Goal: Information Seeking & Learning: Learn about a topic

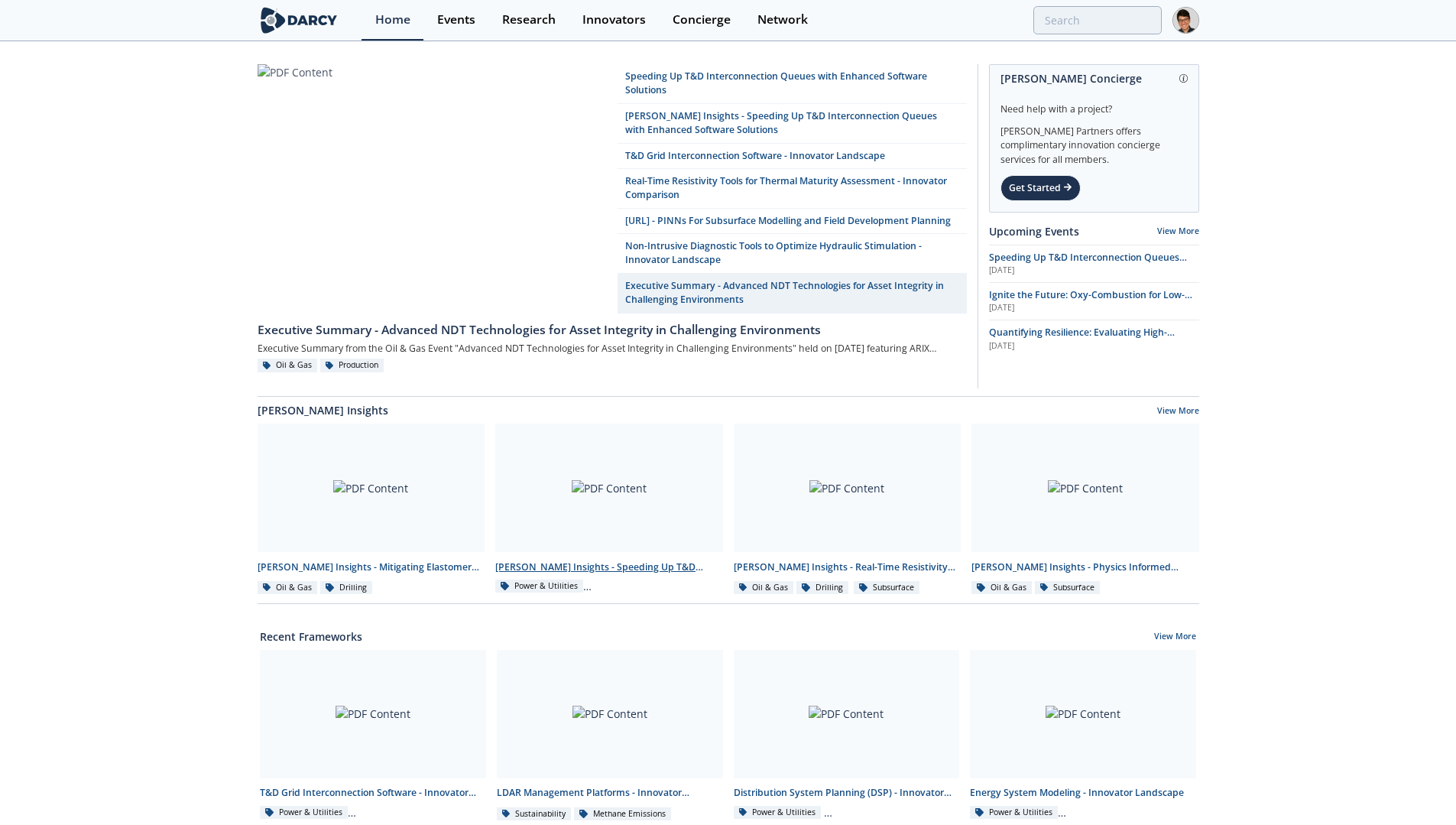
click at [541, 481] on div at bounding box center [609, 487] width 228 height 129
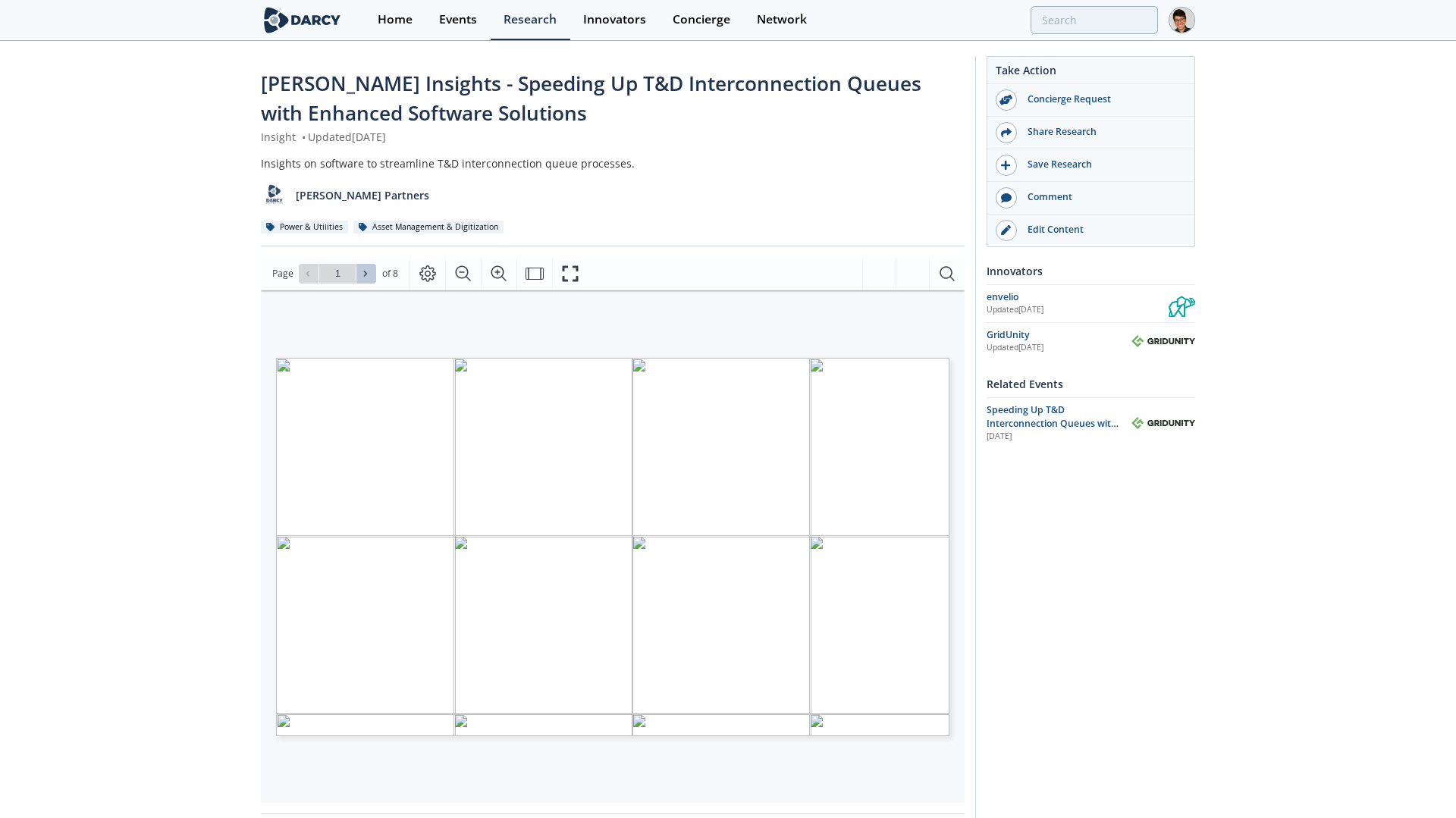
click at [362, 273] on icon at bounding box center [365, 273] width 9 height 9
type input "2"
click at [362, 273] on icon at bounding box center [365, 273] width 9 height 9
type input "3"
click at [362, 273] on icon at bounding box center [365, 273] width 9 height 9
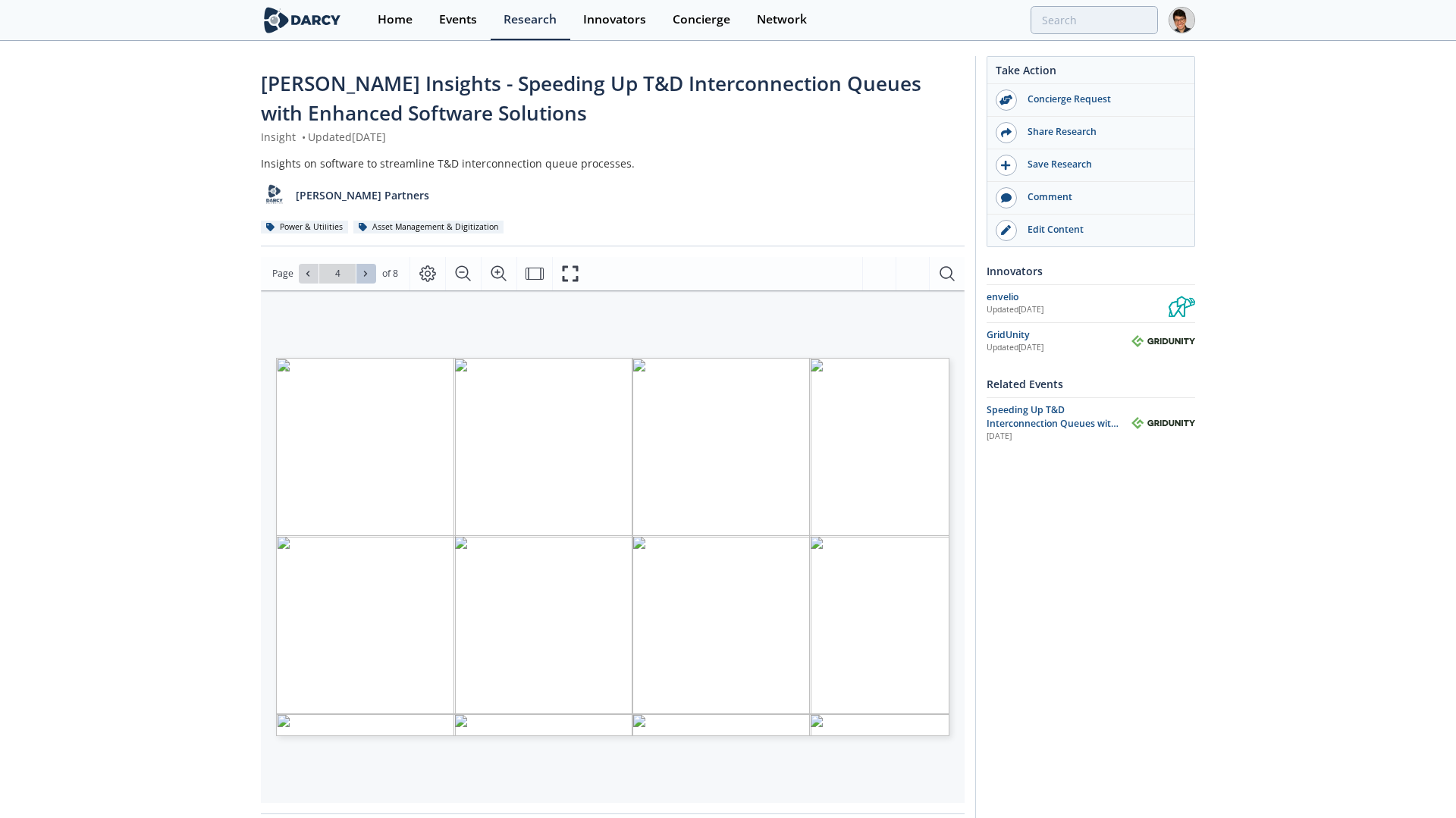
click at [362, 273] on icon at bounding box center [365, 273] width 9 height 9
type input "8"
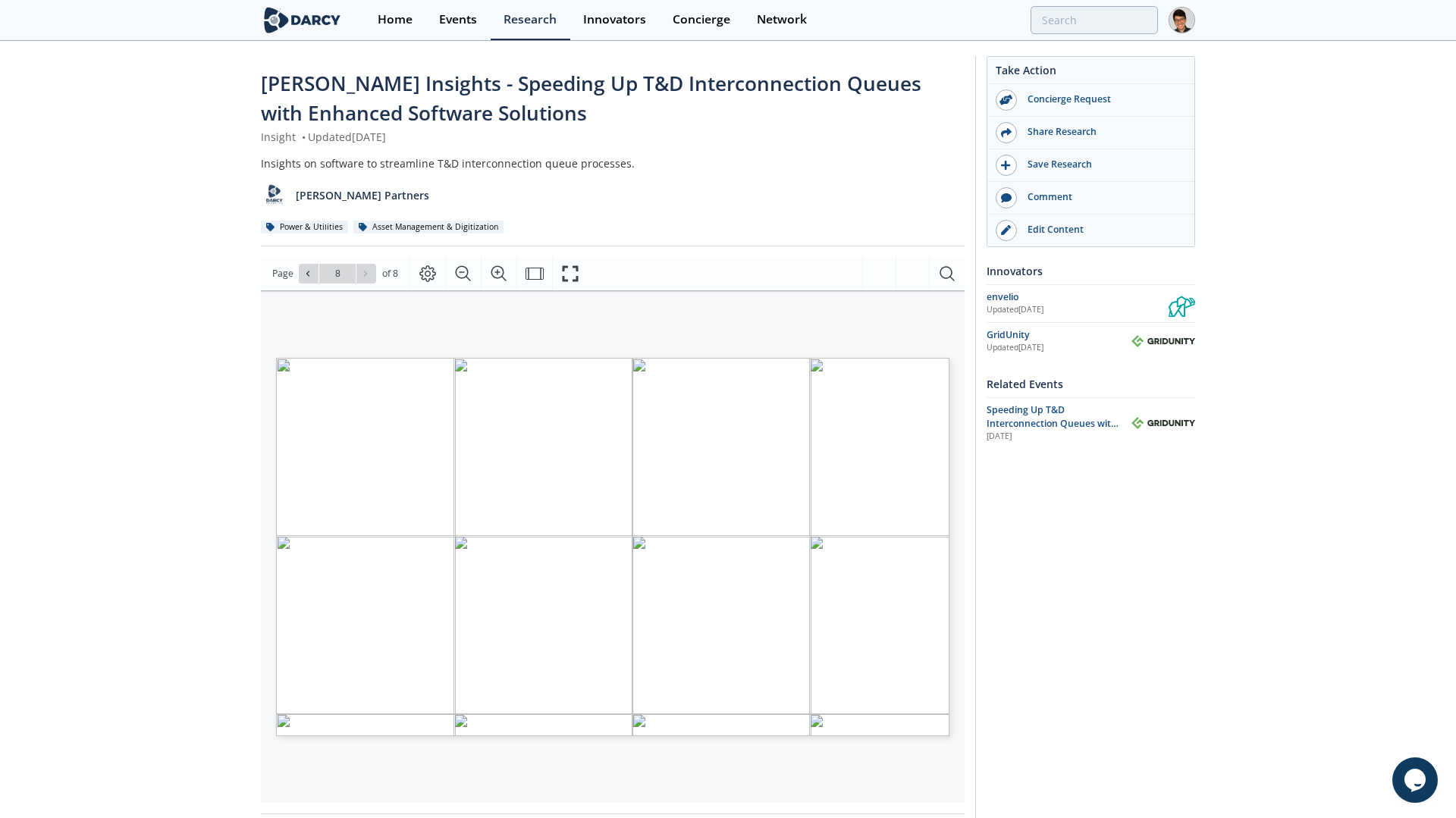
click at [362, 273] on div "Go to Page 8" at bounding box center [337, 274] width 78 height 20
click at [398, 13] on div "Home" at bounding box center [390, 19] width 35 height 12
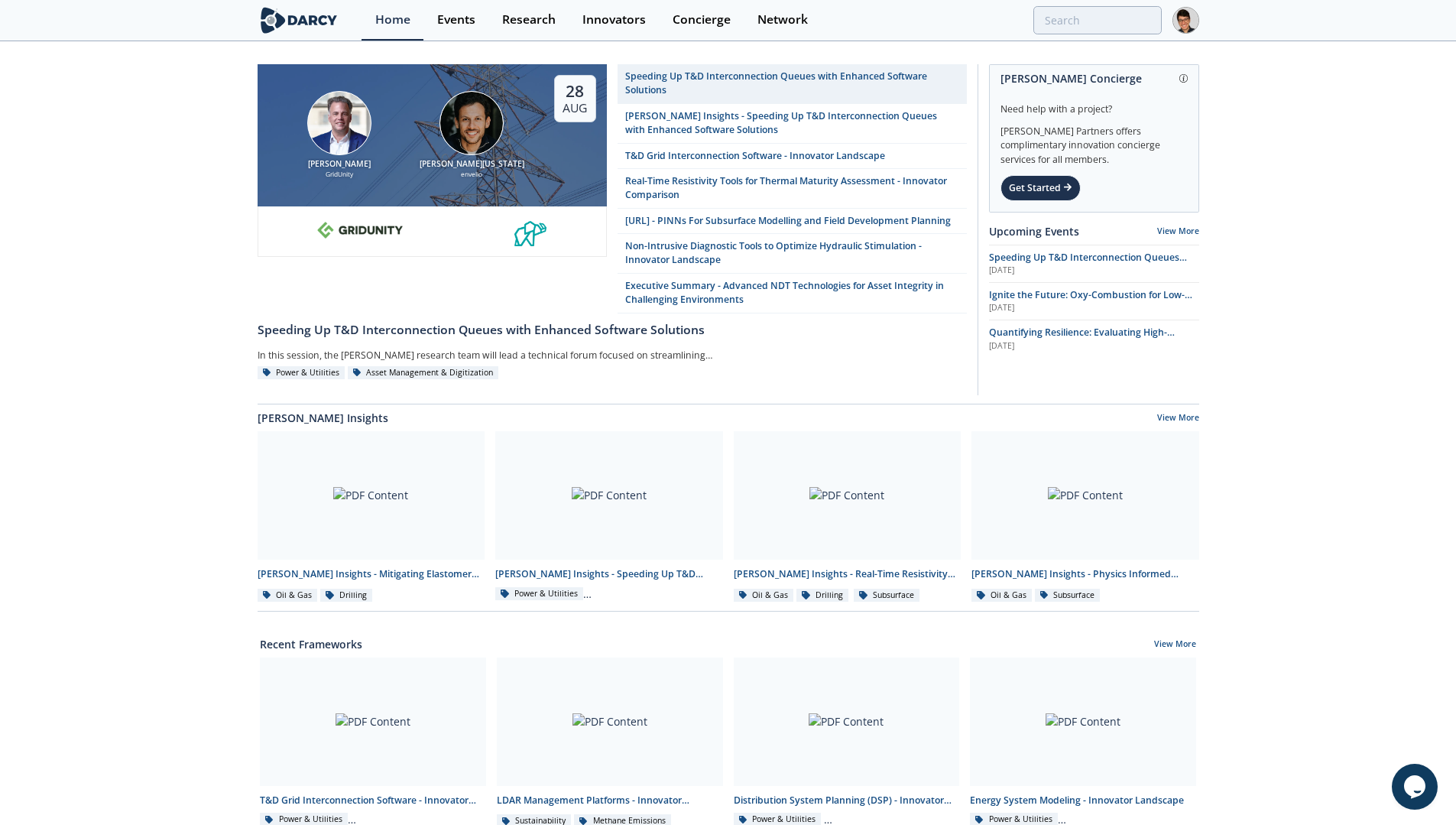
click at [284, 509] on div at bounding box center [371, 495] width 228 height 129
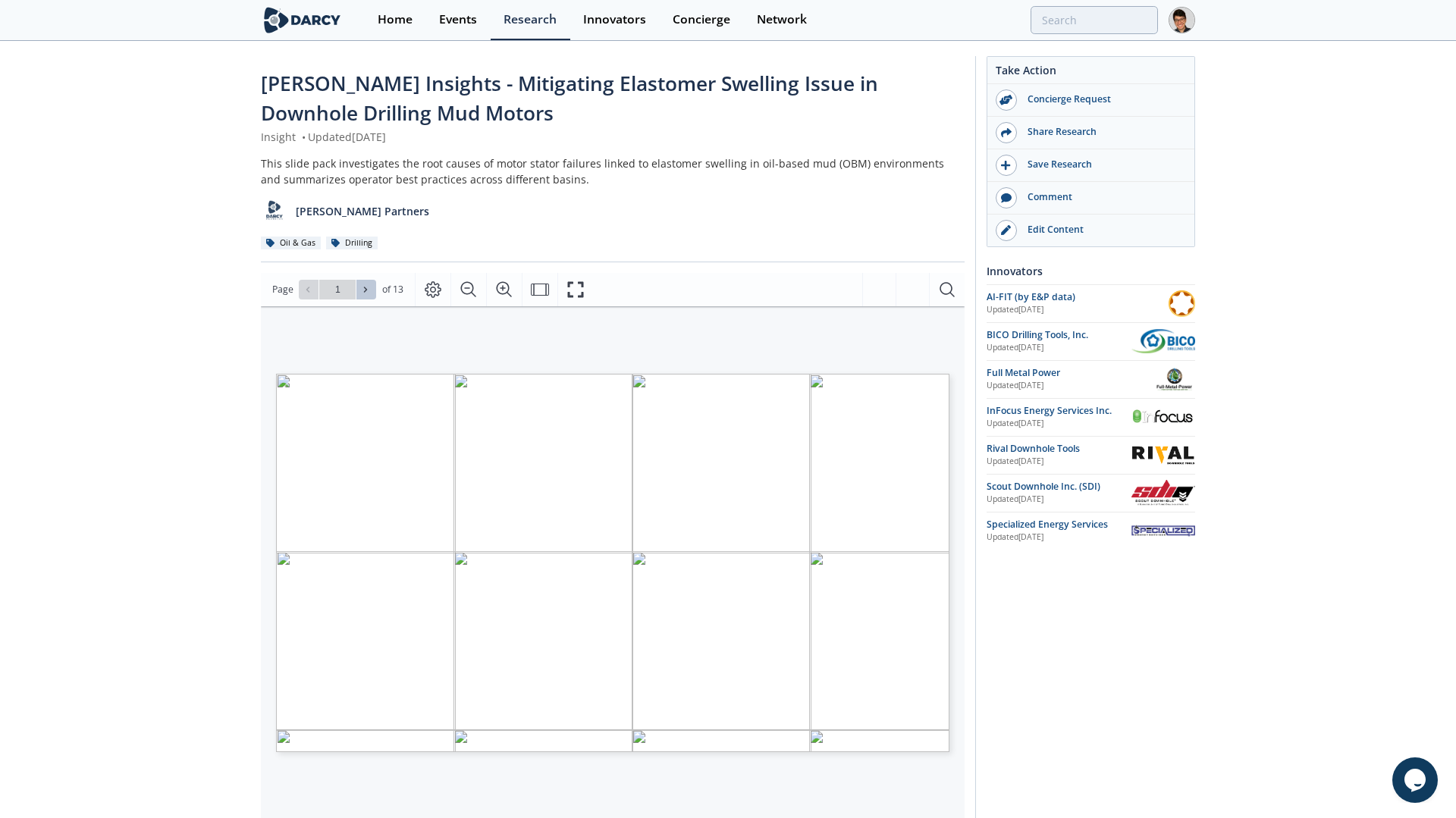
click at [366, 289] on icon at bounding box center [365, 289] width 9 height 9
type input "2"
click at [366, 289] on icon at bounding box center [365, 289] width 9 height 9
type input "3"
click at [366, 289] on icon at bounding box center [365, 289] width 9 height 9
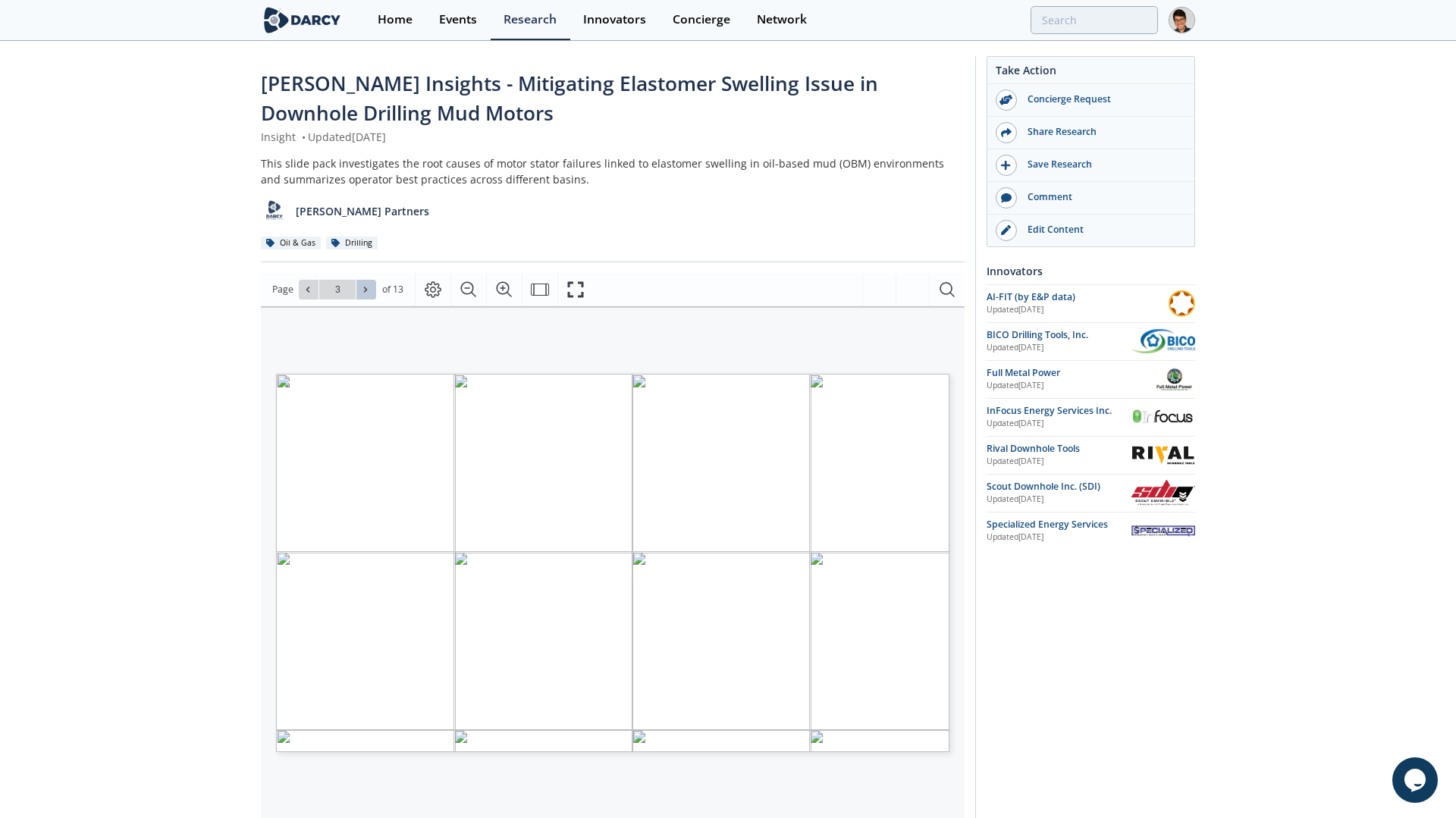
type input "4"
click at [366, 289] on icon at bounding box center [365, 289] width 9 height 9
type input "5"
click at [366, 289] on icon at bounding box center [365, 289] width 9 height 9
type input "6"
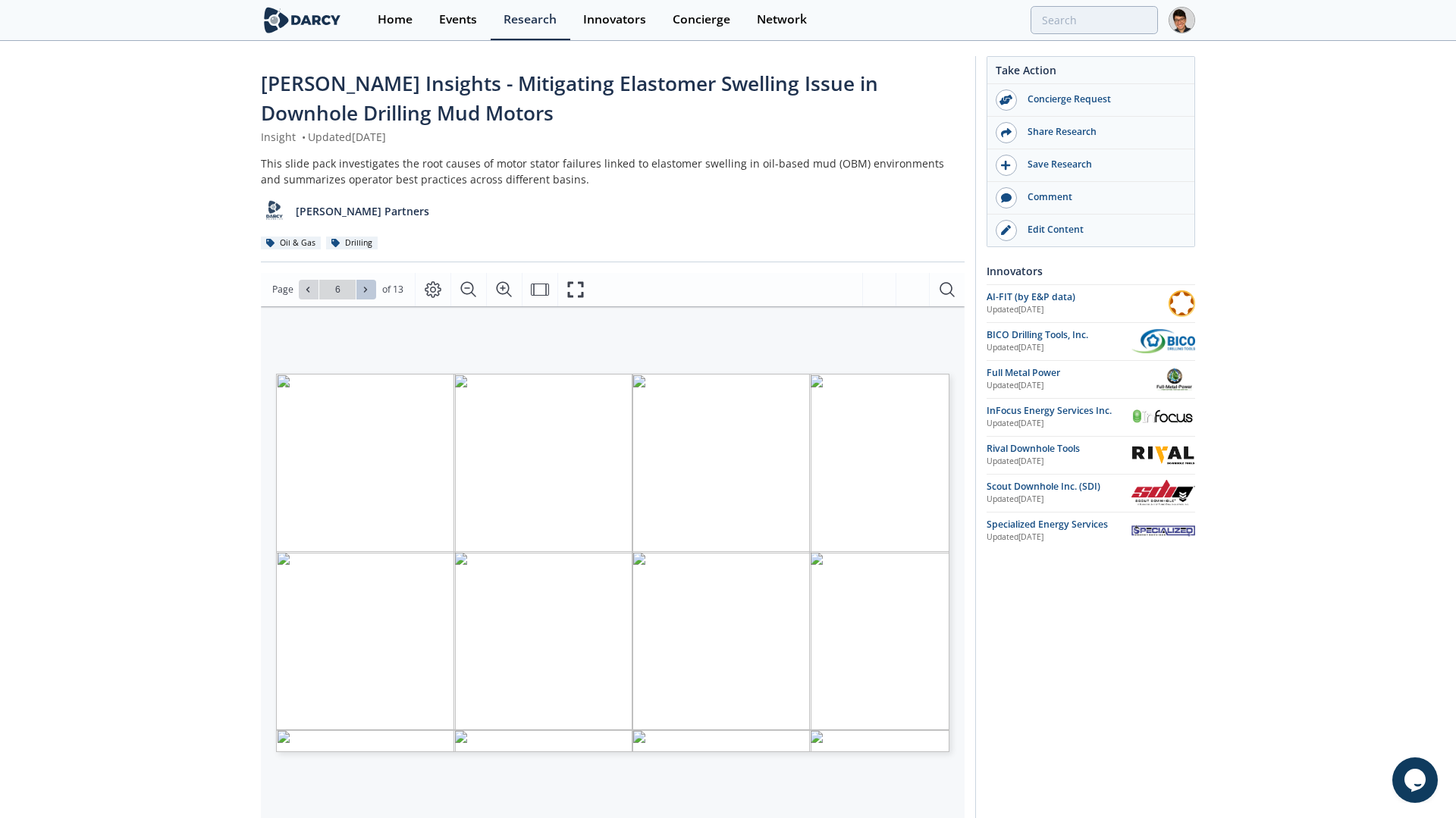
click at [366, 289] on icon at bounding box center [365, 289] width 9 height 9
type input "7"
click at [366, 289] on icon at bounding box center [365, 289] width 9 height 9
type input "8"
click at [366, 289] on icon at bounding box center [365, 289] width 9 height 9
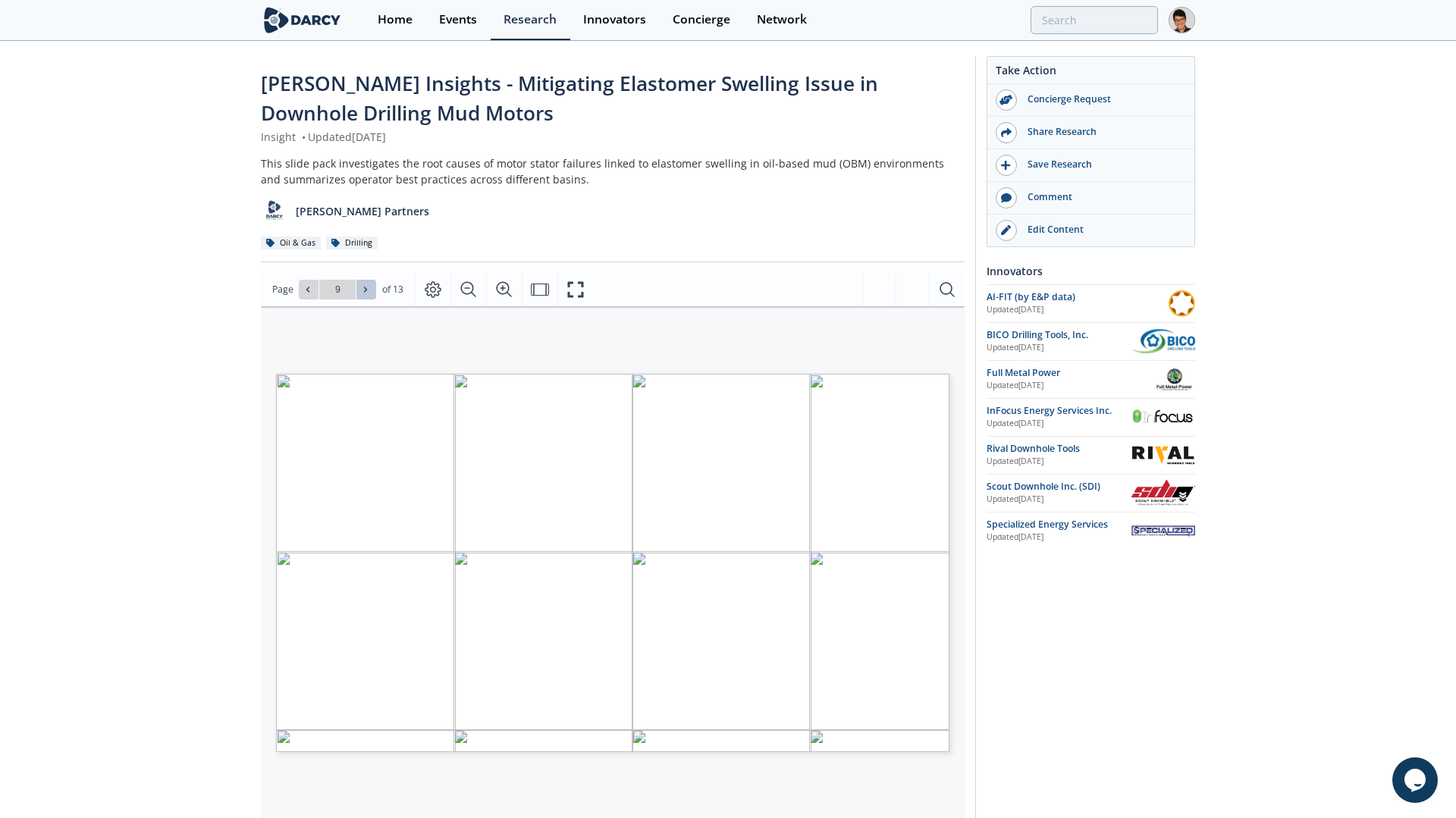
click at [366, 289] on icon at bounding box center [365, 289] width 9 height 9
type input "13"
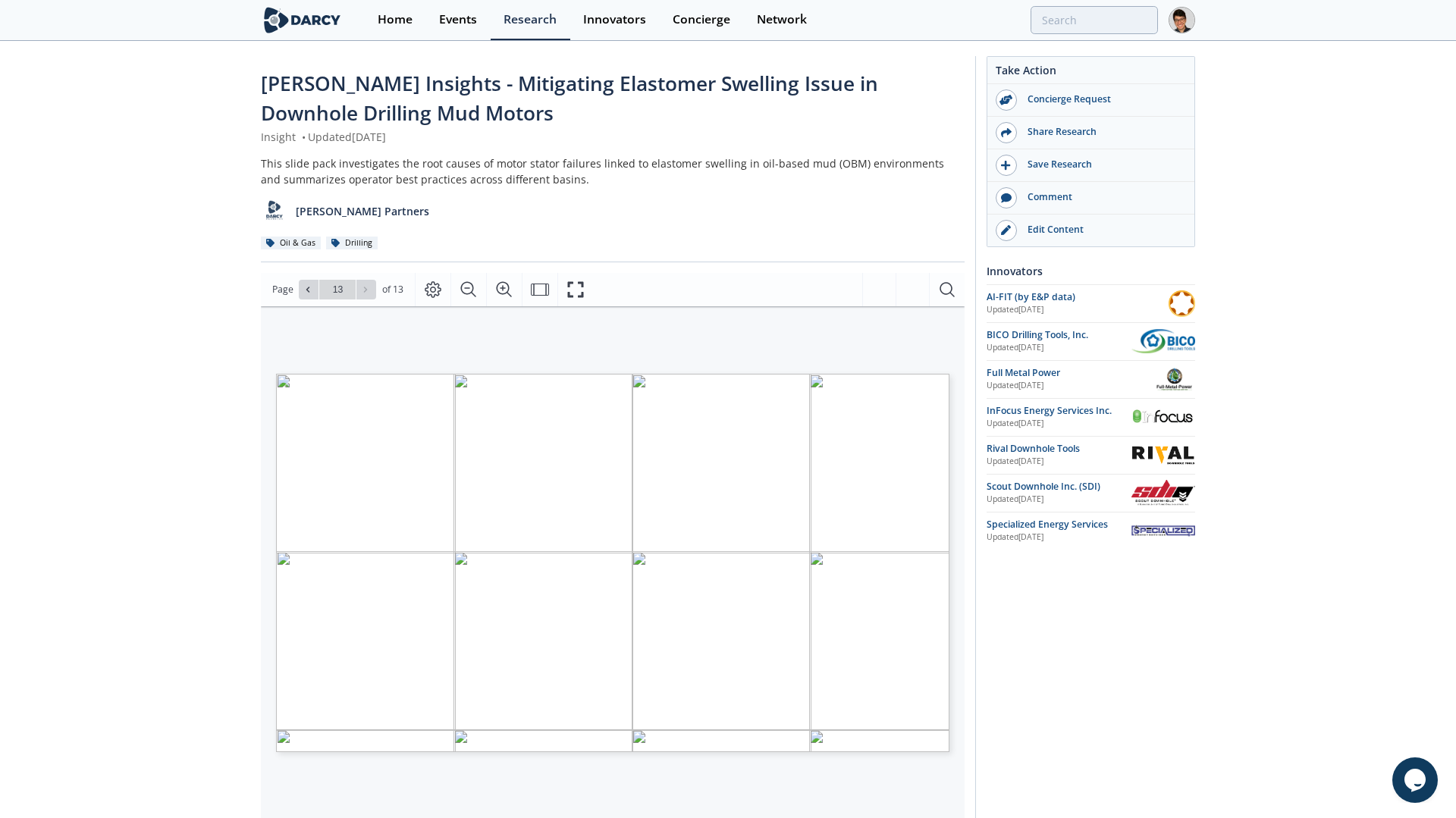
click at [366, 289] on div "Go to Page 13" at bounding box center [337, 290] width 78 height 20
click at [391, 26] on div "Home" at bounding box center [390, 19] width 35 height 12
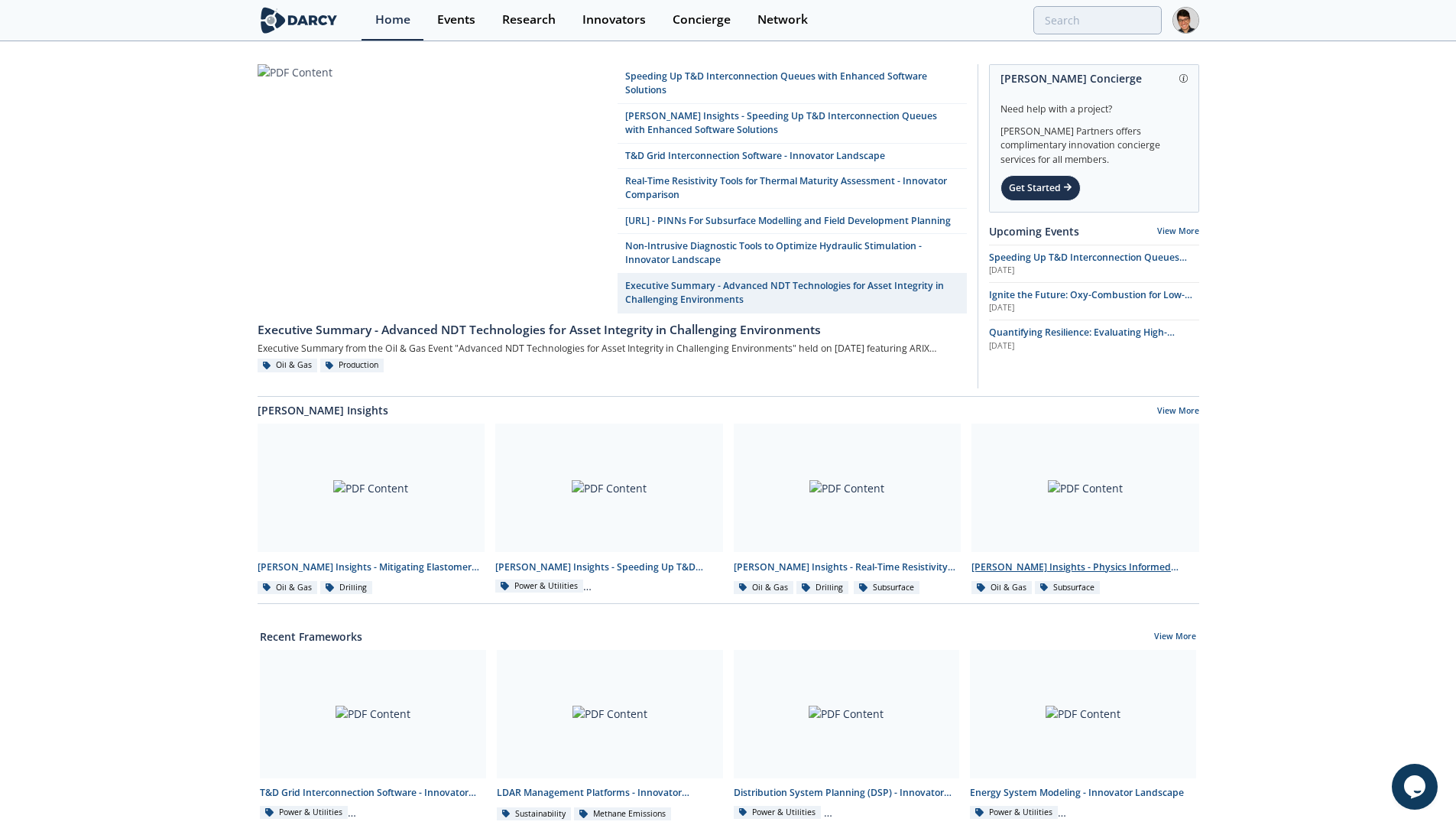
click at [1074, 474] on div at bounding box center [1085, 487] width 228 height 129
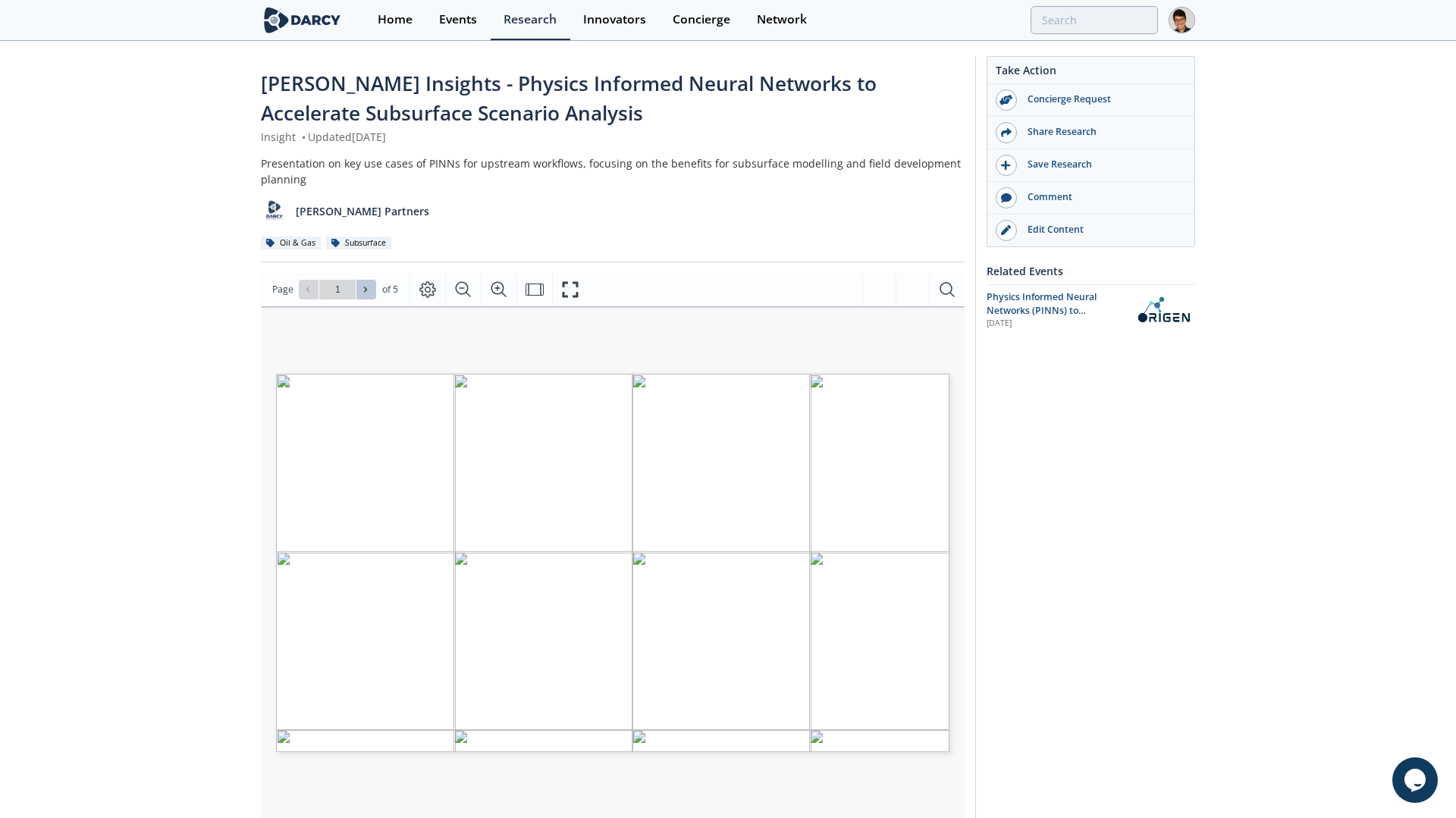
click at [373, 295] on button at bounding box center [367, 290] width 20 height 20
click at [312, 282] on button at bounding box center [308, 290] width 20 height 20
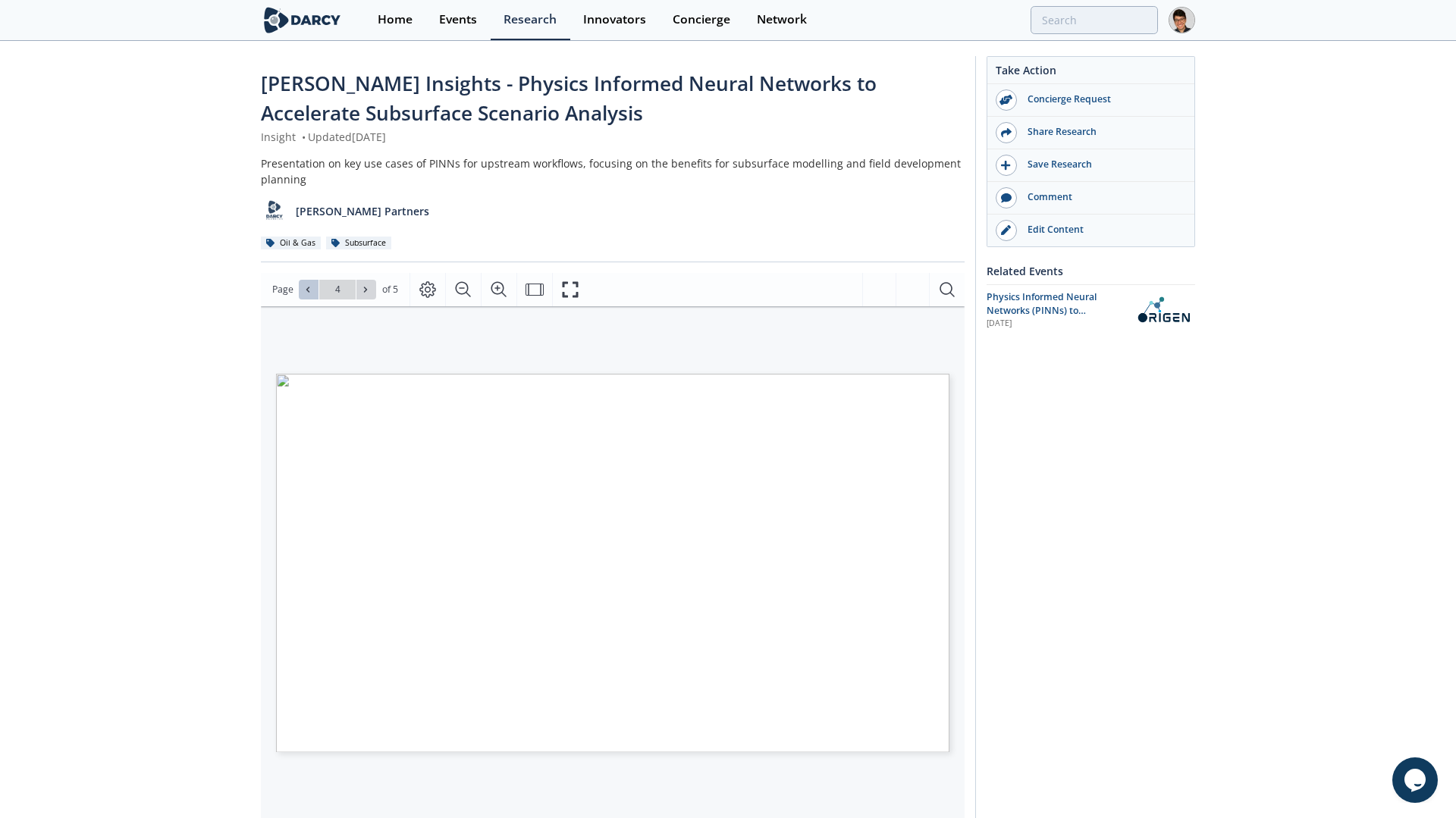
click at [312, 282] on button at bounding box center [308, 290] width 20 height 20
type input "3"
click at [403, 28] on link "Home" at bounding box center [389, 20] width 62 height 40
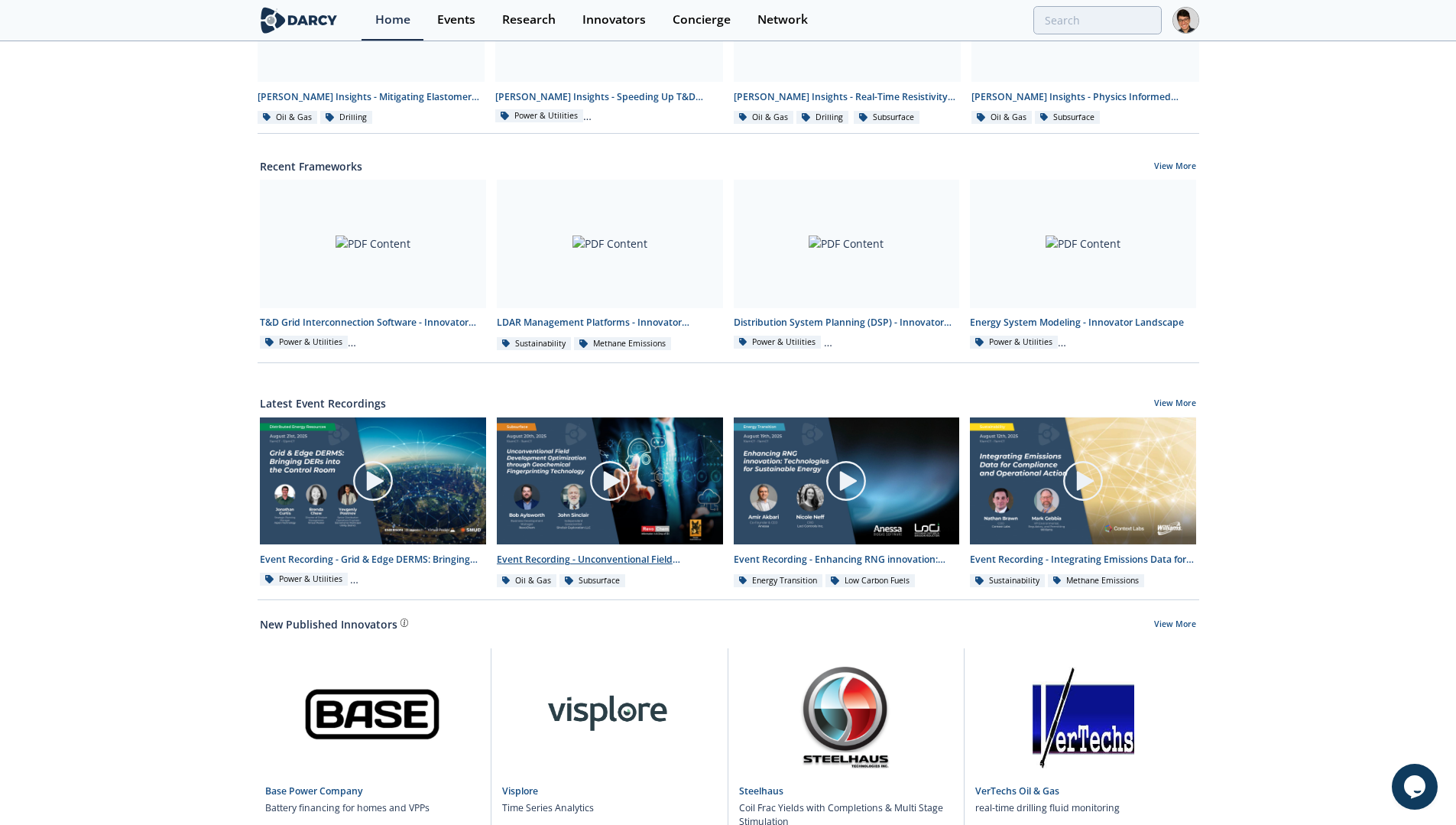
scroll to position [590, 0]
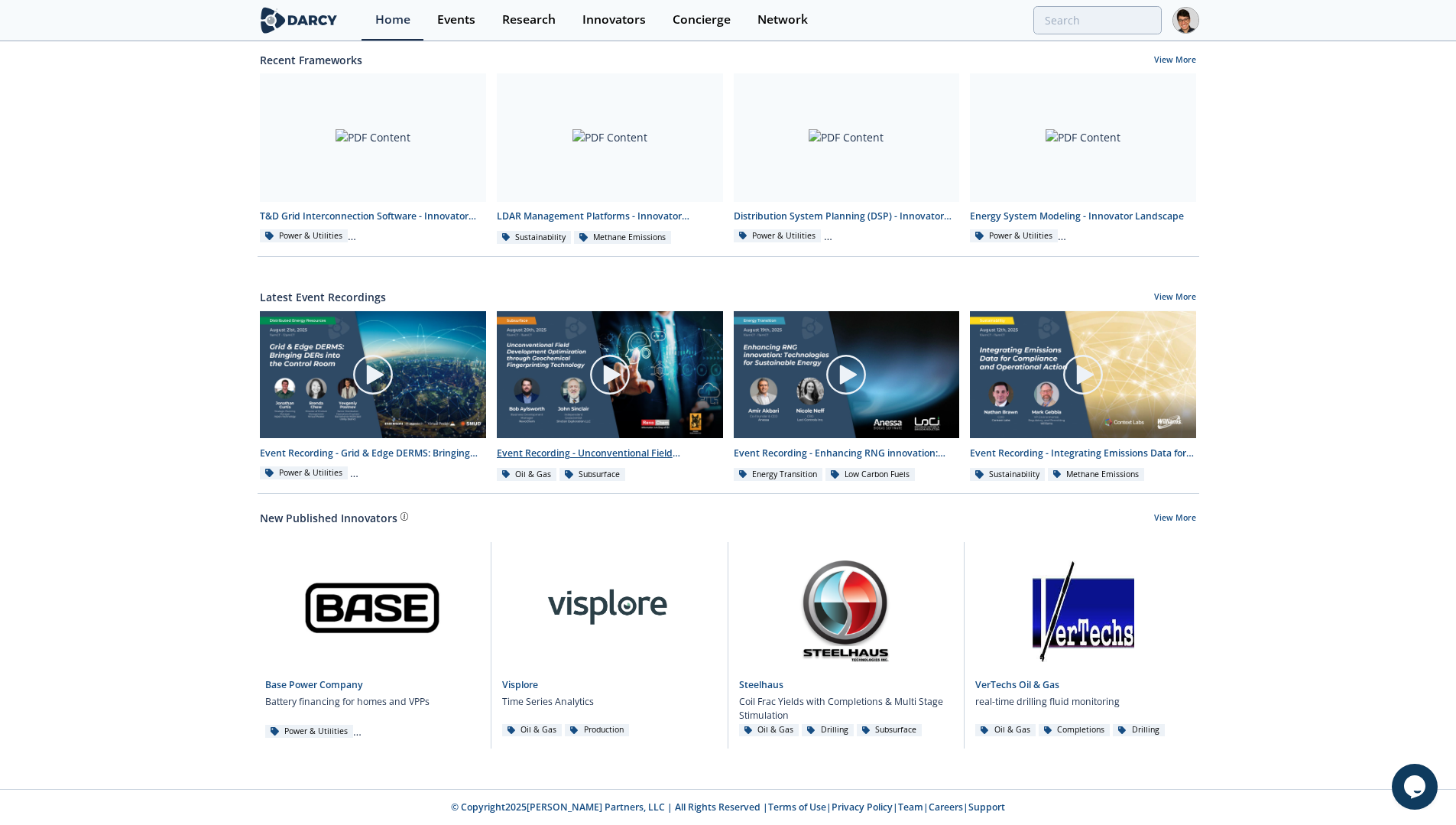
click at [620, 396] on div at bounding box center [610, 375] width 171 height 86
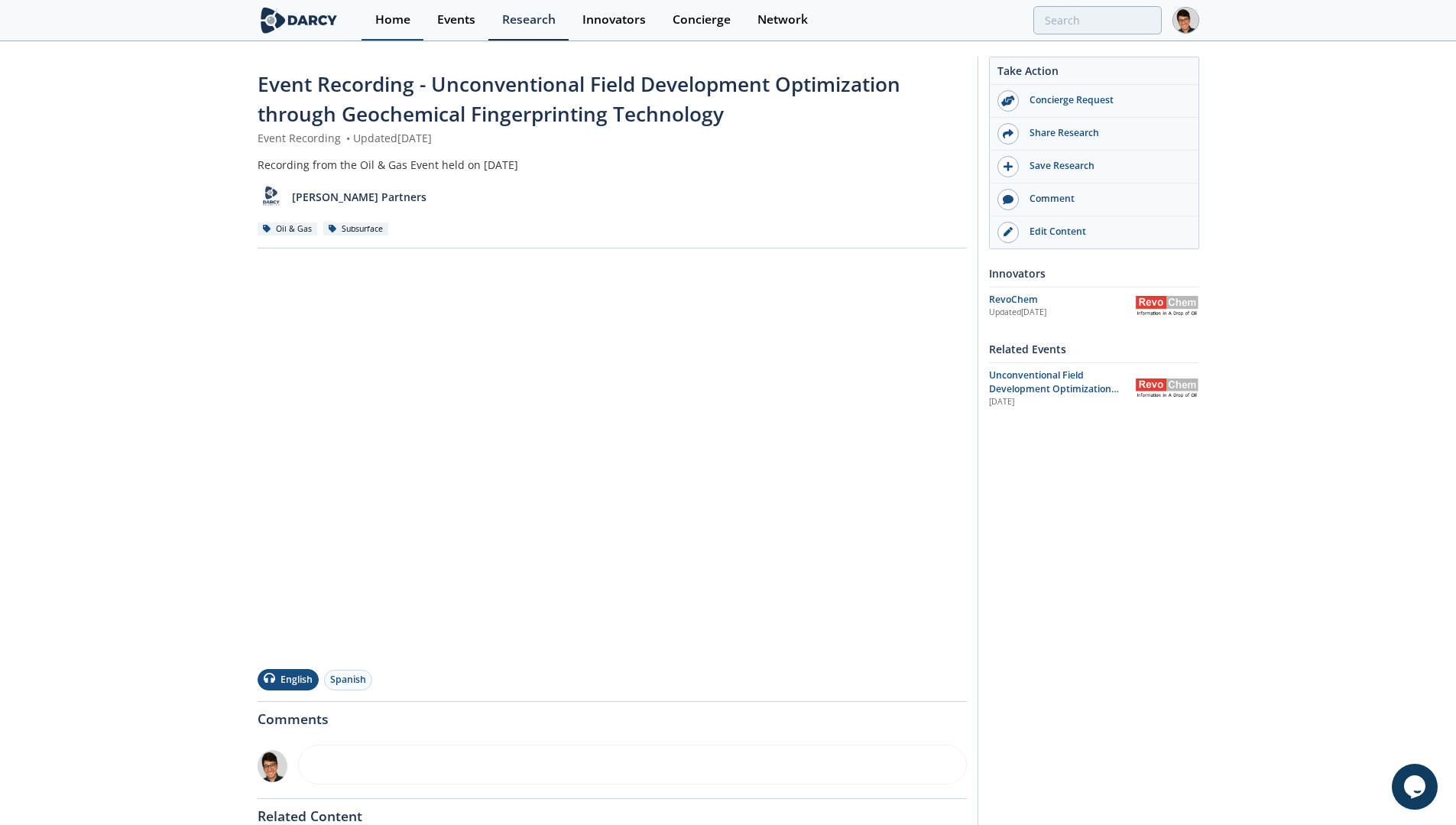
click at [381, 26] on div "Home" at bounding box center [393, 19] width 35 height 13
